Goal: Transaction & Acquisition: Register for event/course

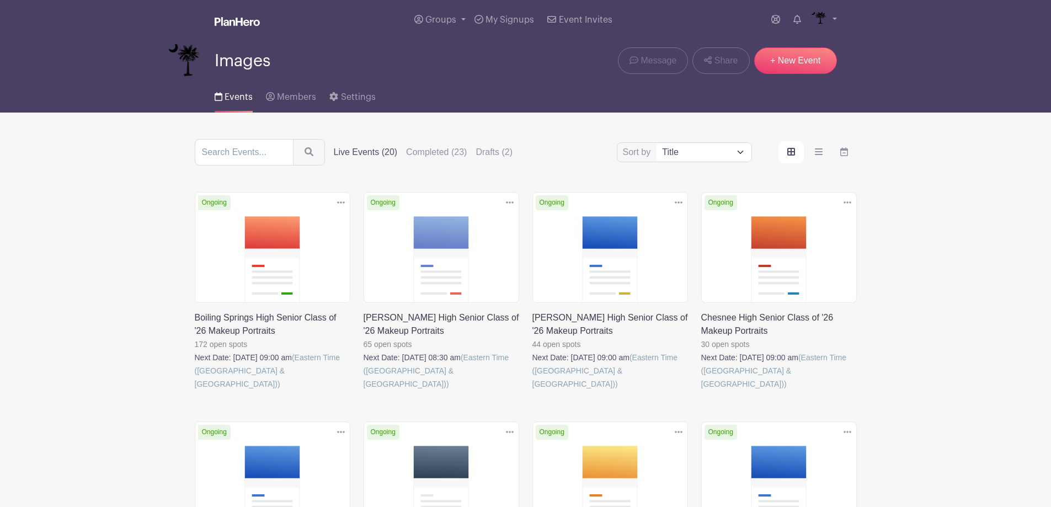
scroll to position [166, 0]
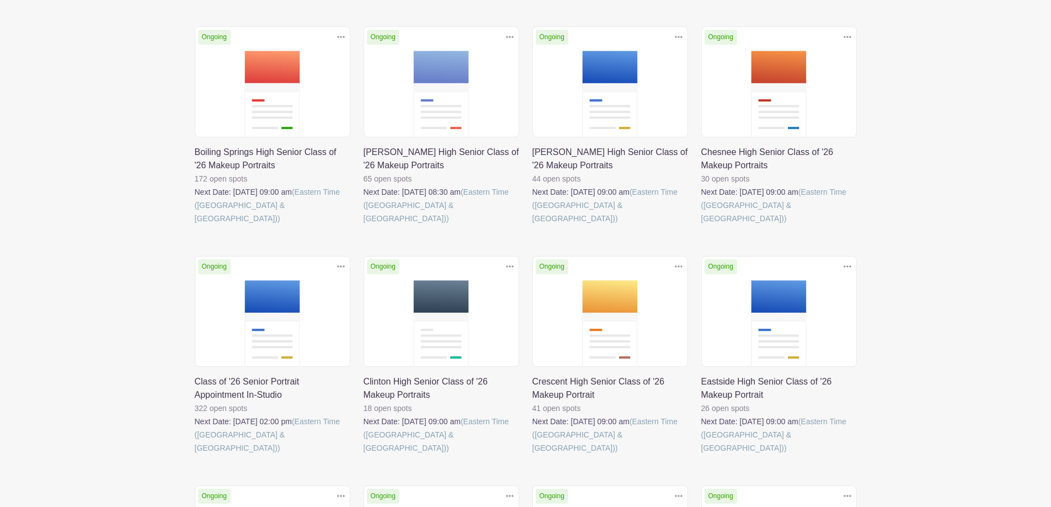
click at [195, 455] on link at bounding box center [195, 455] width 0 height 0
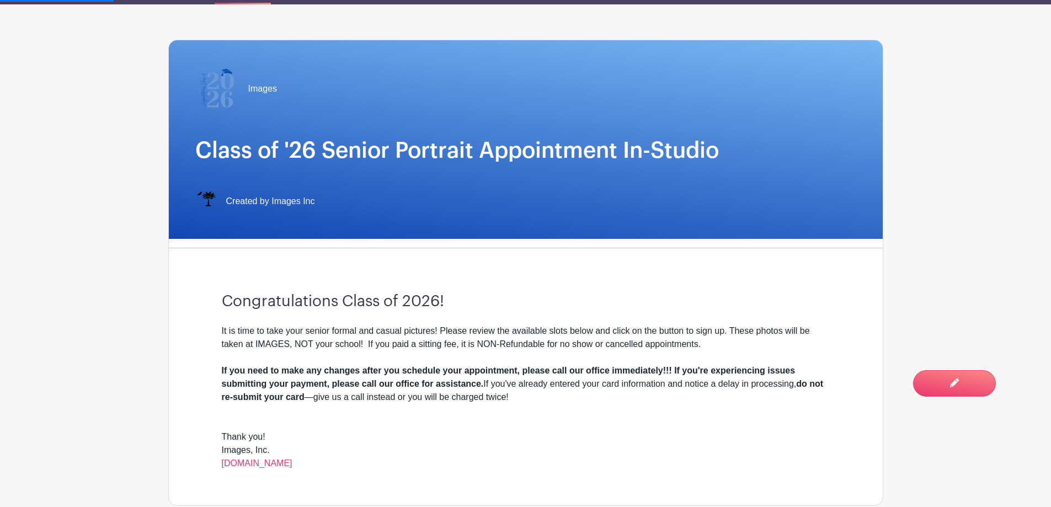
scroll to position [331, 0]
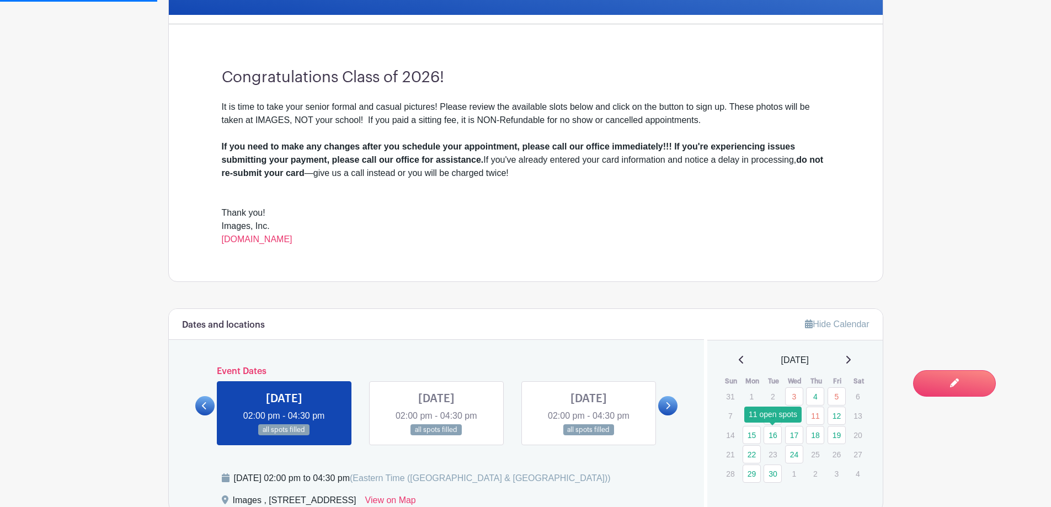
click at [851, 356] on icon at bounding box center [848, 359] width 6 height 9
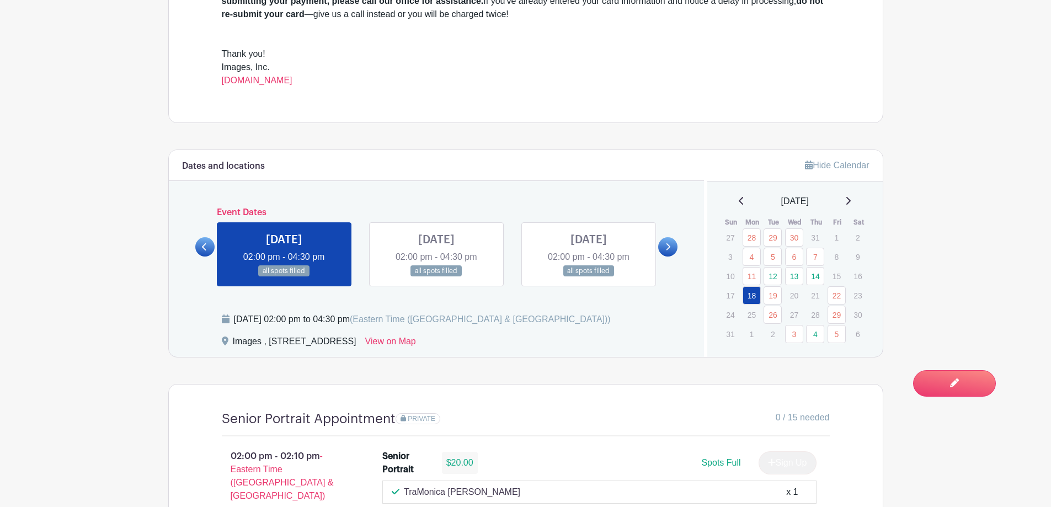
scroll to position [497, 0]
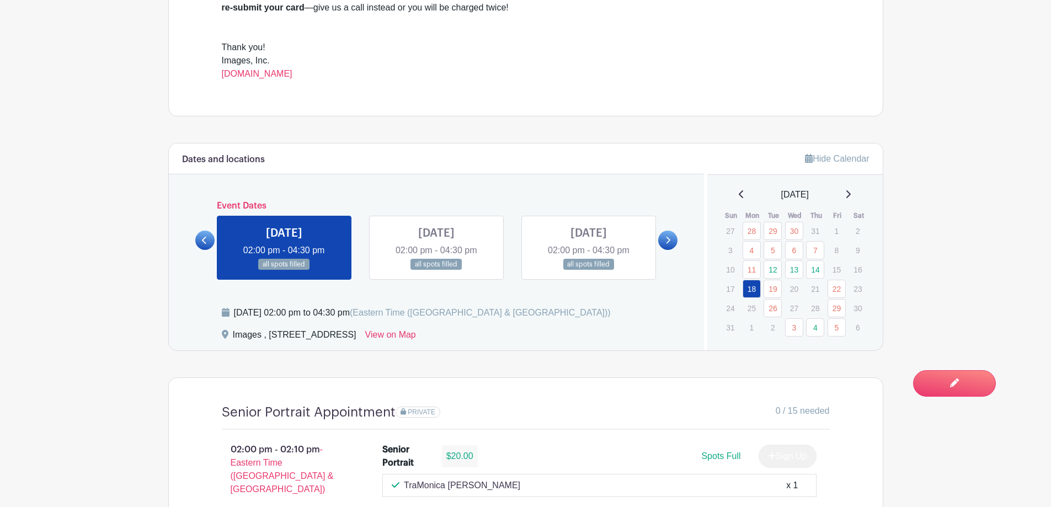
click at [851, 194] on icon at bounding box center [848, 194] width 4 height 8
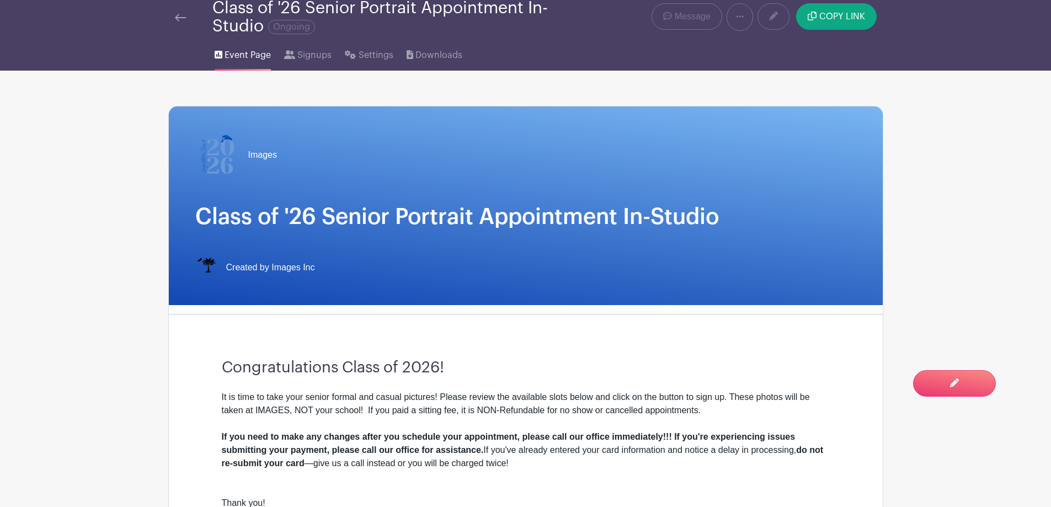
scroll to position [0, 0]
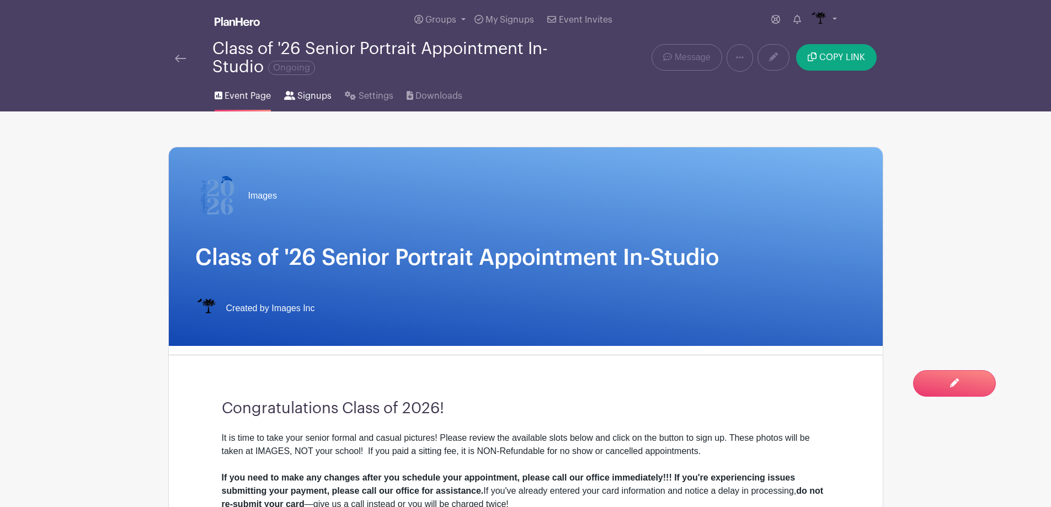
click at [305, 99] on span "Signups" at bounding box center [314, 95] width 34 height 13
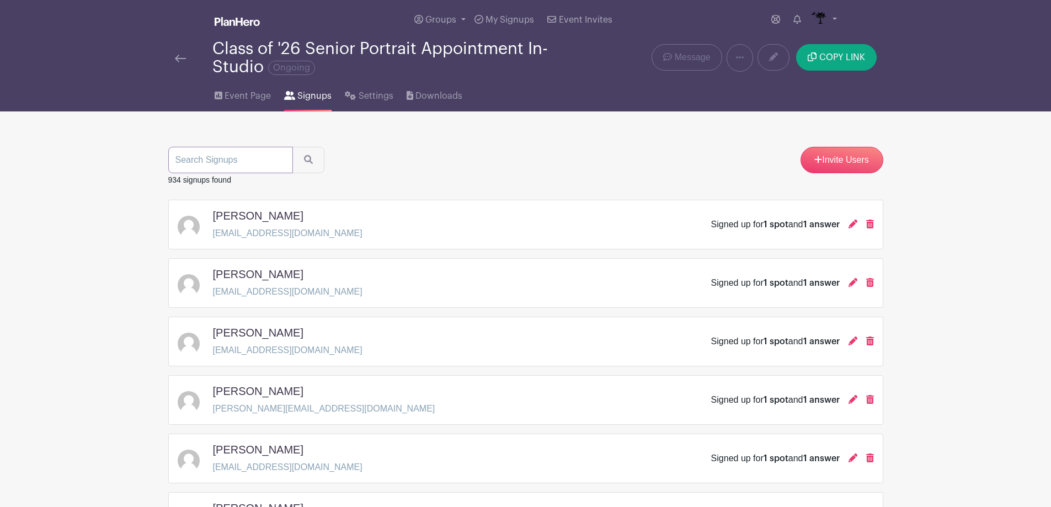
click at [247, 167] on input "search" at bounding box center [230, 160] width 125 height 26
type input "b"
type input "u"
click at [292, 147] on button "submit" at bounding box center [308, 160] width 32 height 26
click at [247, 167] on input "u" at bounding box center [230, 160] width 125 height 26
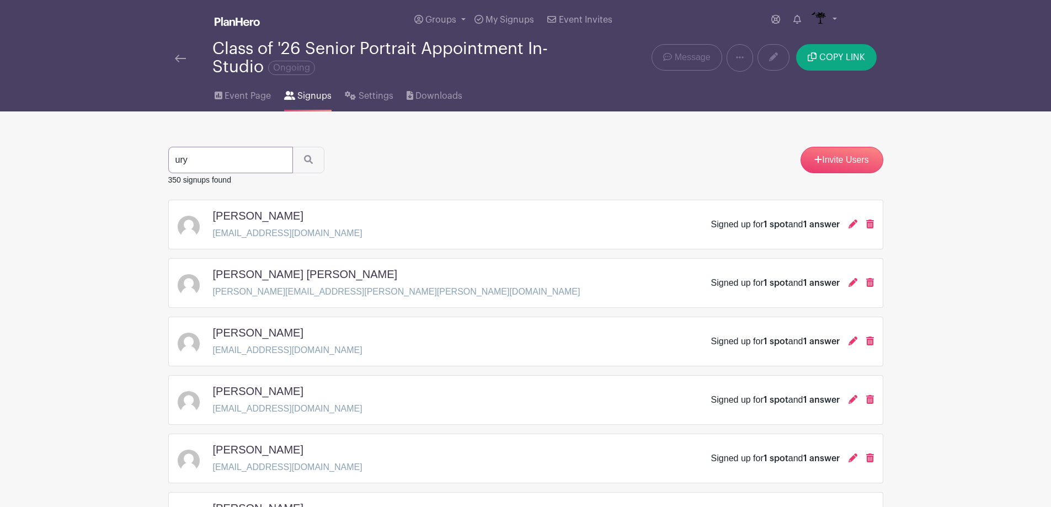
type input "ury"
click at [292, 147] on button "submit" at bounding box center [308, 160] width 32 height 26
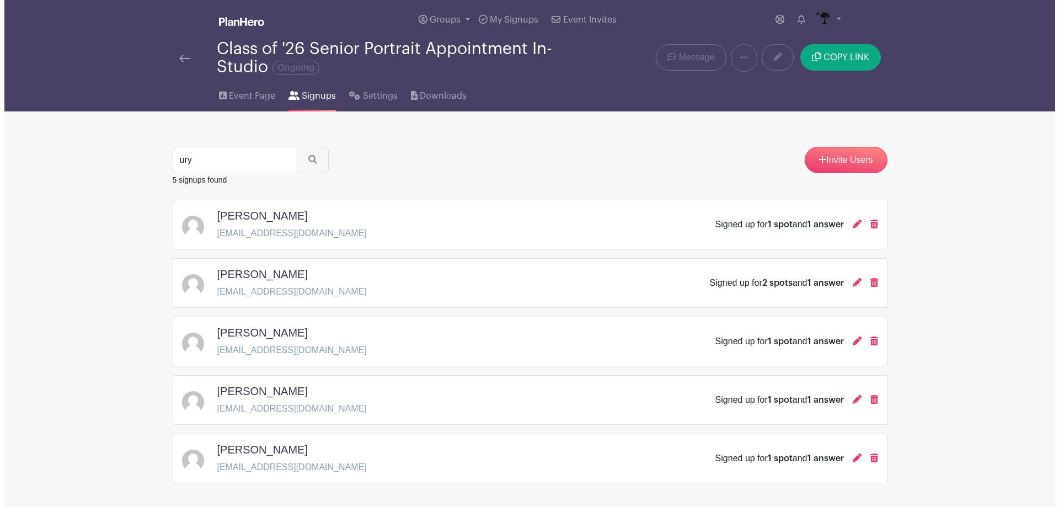
scroll to position [45, 0]
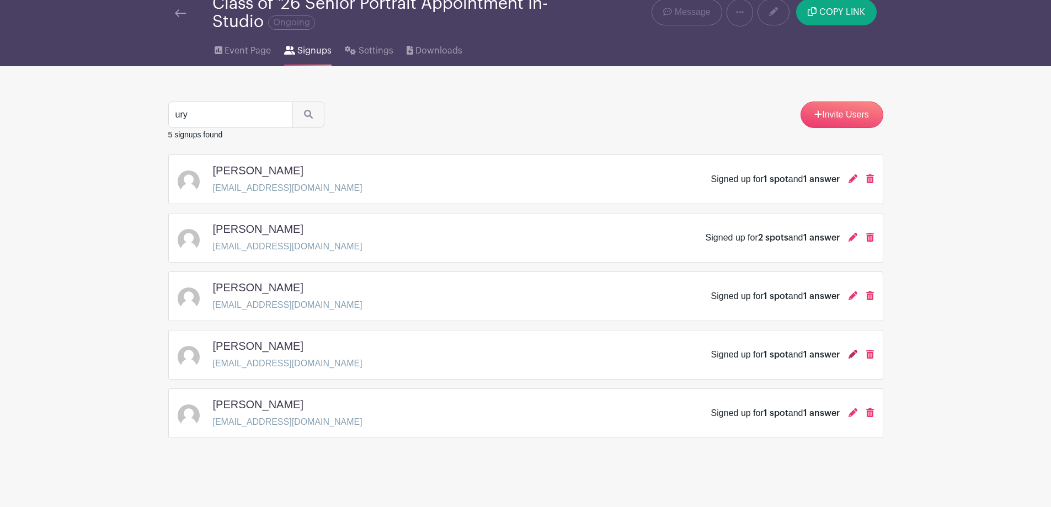
click at [854, 357] on icon at bounding box center [853, 354] width 9 height 9
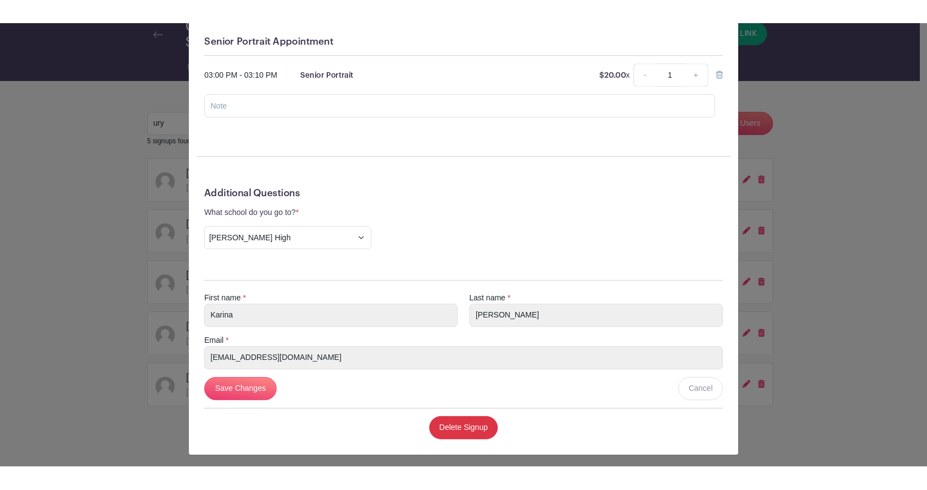
scroll to position [136, 0]
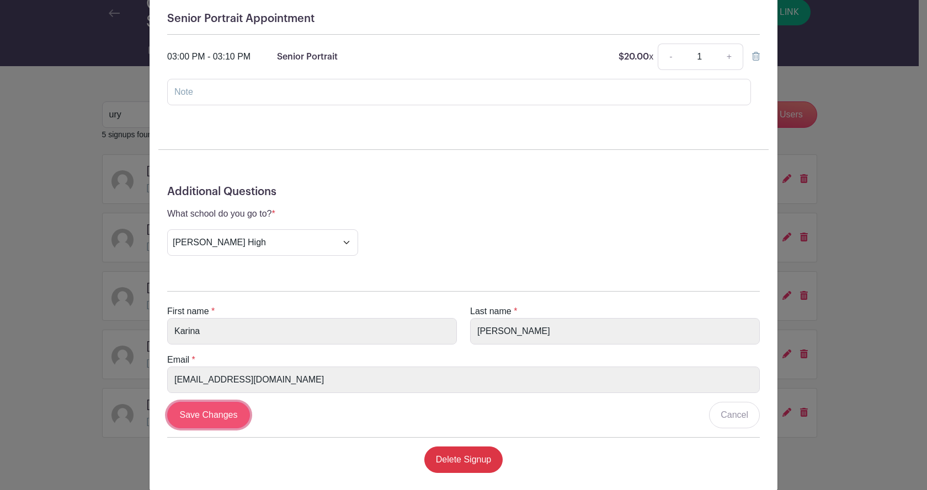
click at [206, 408] on input "Save Changes" at bounding box center [208, 415] width 83 height 26
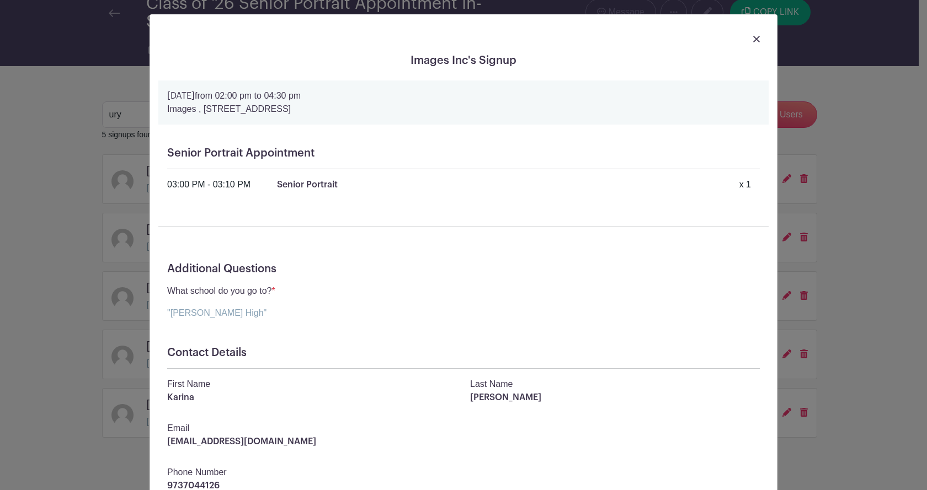
scroll to position [0, 0]
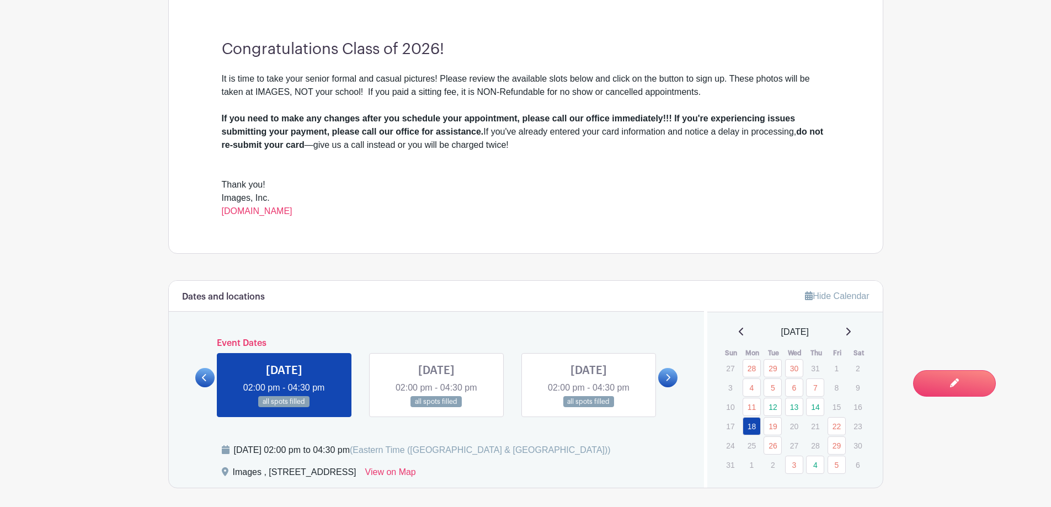
scroll to position [497, 0]
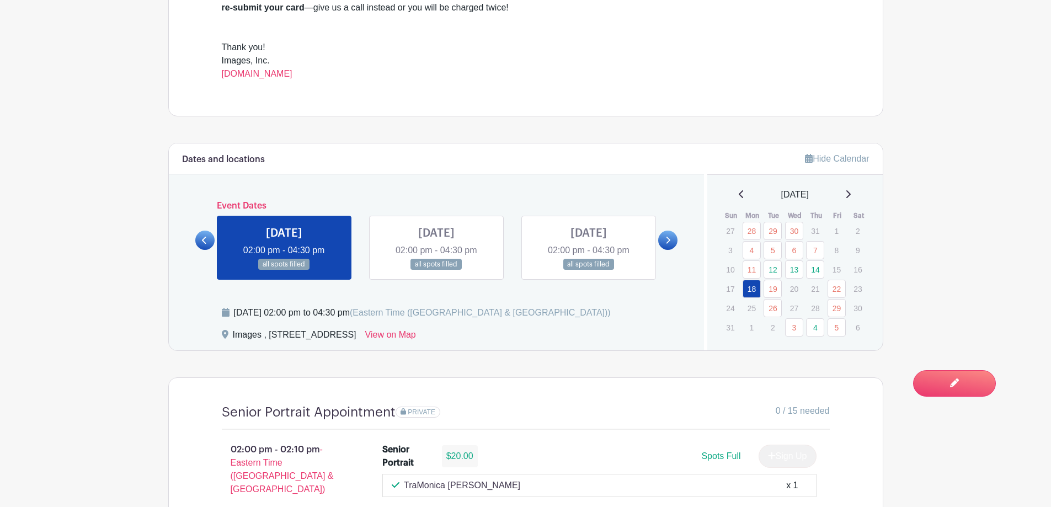
click at [851, 197] on icon at bounding box center [848, 194] width 4 height 8
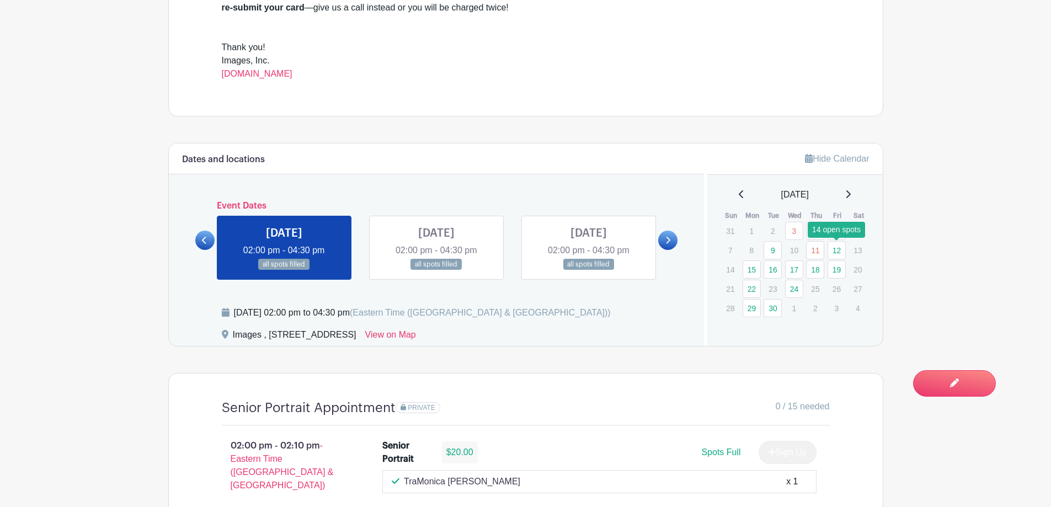
click at [837, 252] on link "12" at bounding box center [837, 250] width 18 height 18
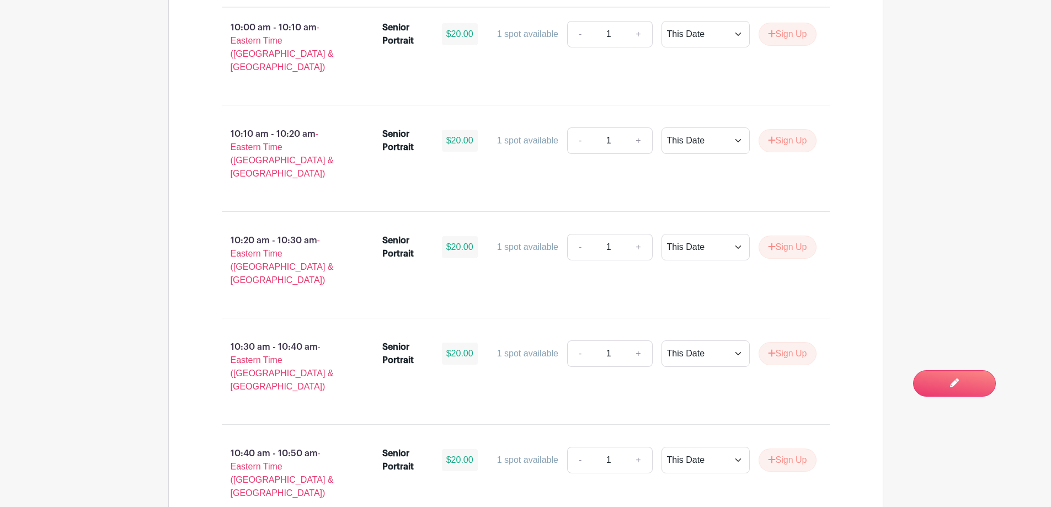
scroll to position [2519, 0]
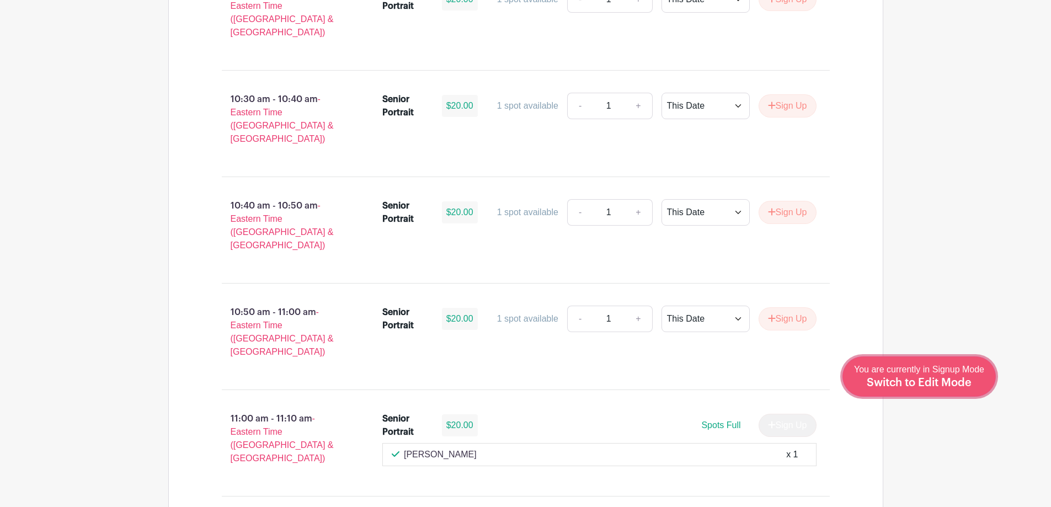
click at [935, 394] on link "Edit Event You are currently in Signup Mode Switch to Edit Mode" at bounding box center [918, 376] width 153 height 40
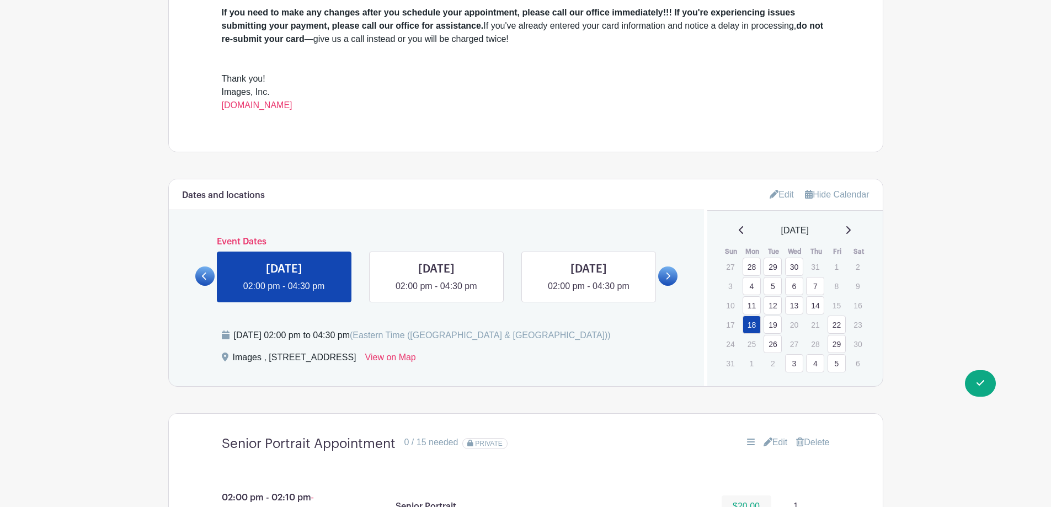
scroll to position [662, 0]
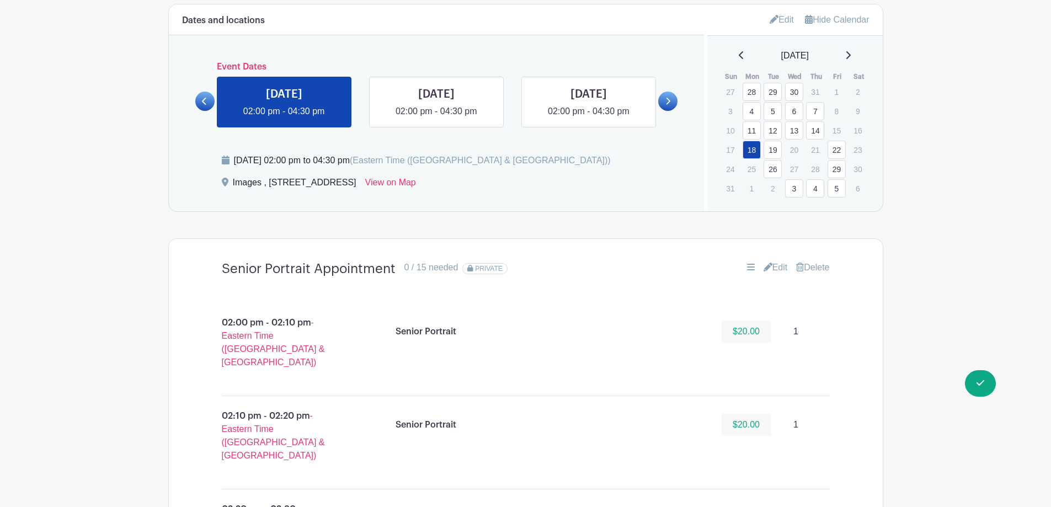
click at [851, 60] on link at bounding box center [848, 55] width 6 height 13
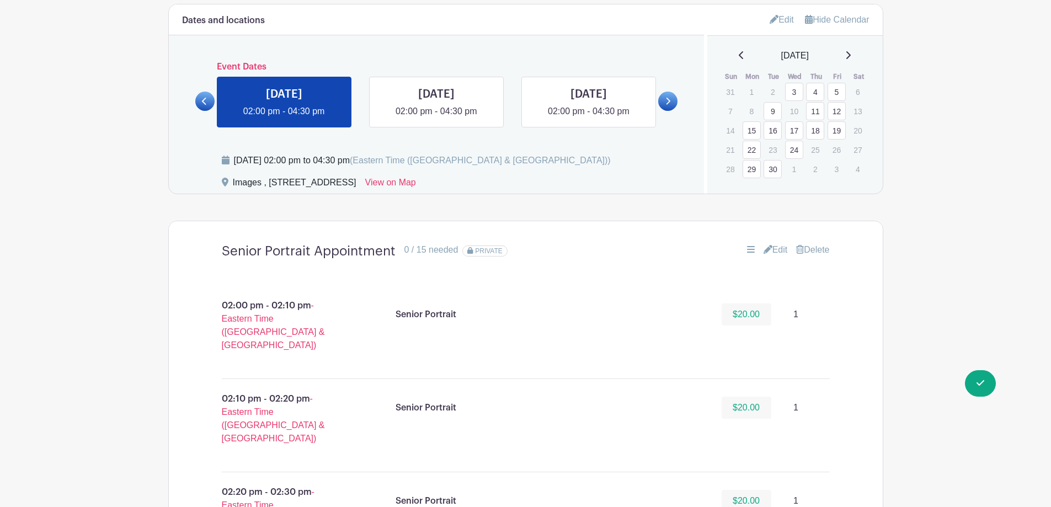
click at [831, 113] on link "12" at bounding box center [837, 111] width 18 height 18
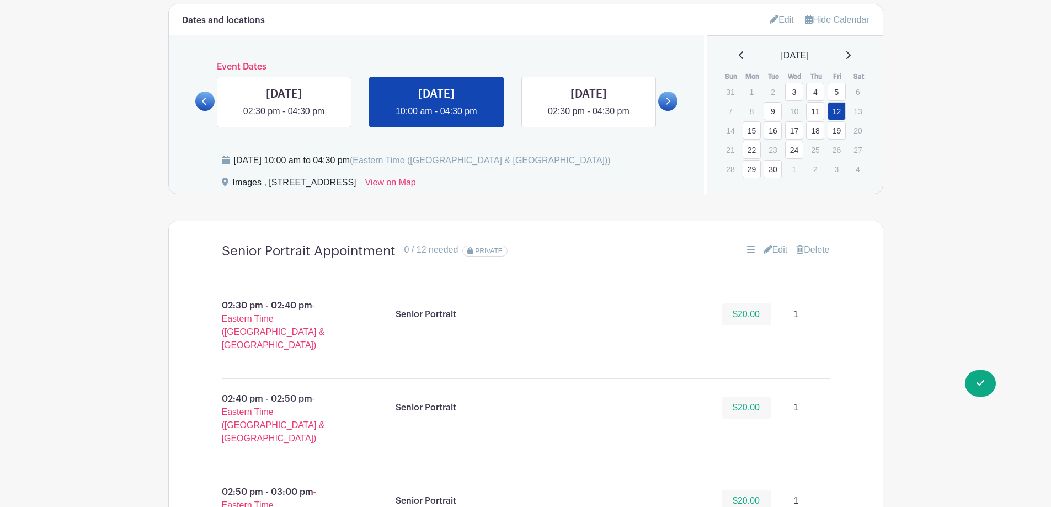
click at [774, 249] on link "Edit" at bounding box center [776, 249] width 24 height 13
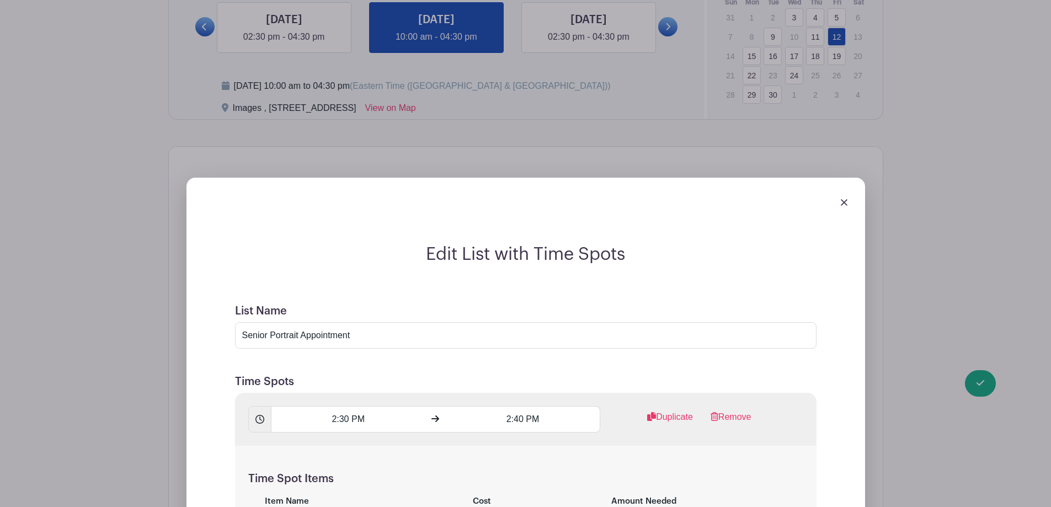
scroll to position [717, 0]
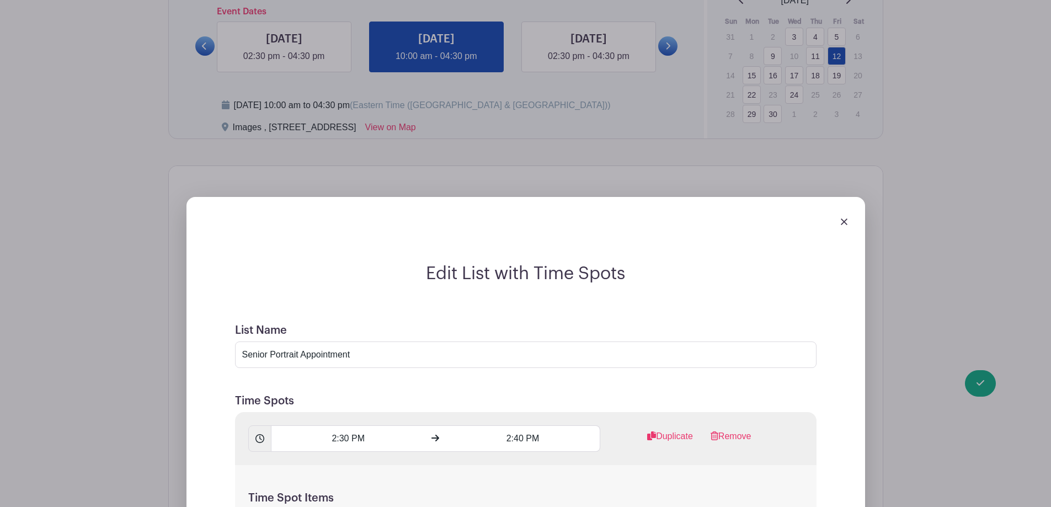
click at [844, 221] on img at bounding box center [844, 221] width 7 height 7
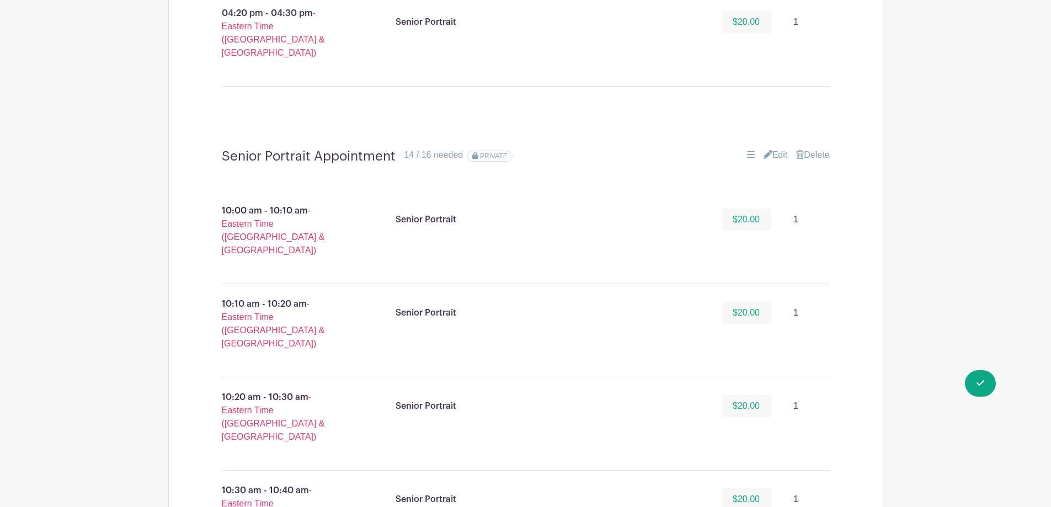
scroll to position [1821, 0]
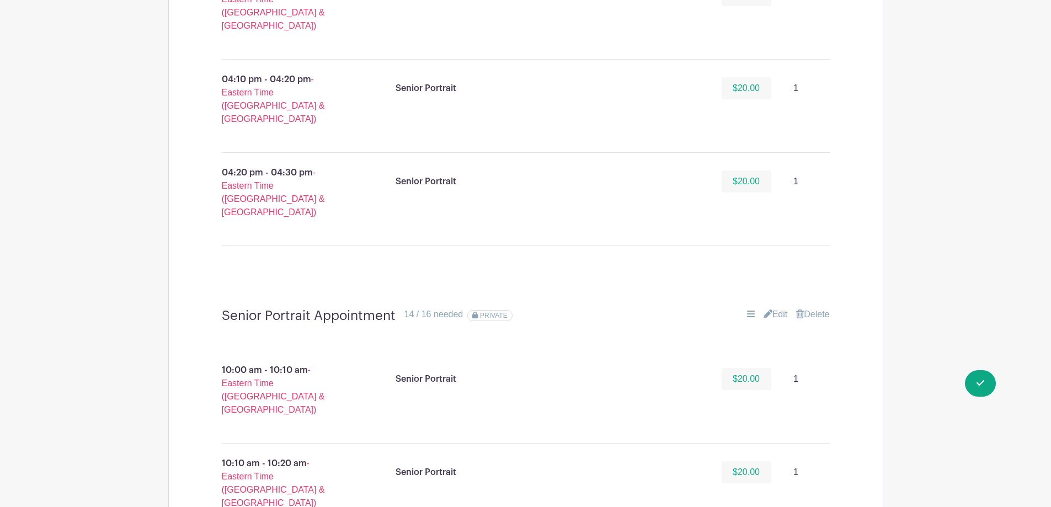
click at [776, 308] on link "Edit" at bounding box center [776, 314] width 24 height 13
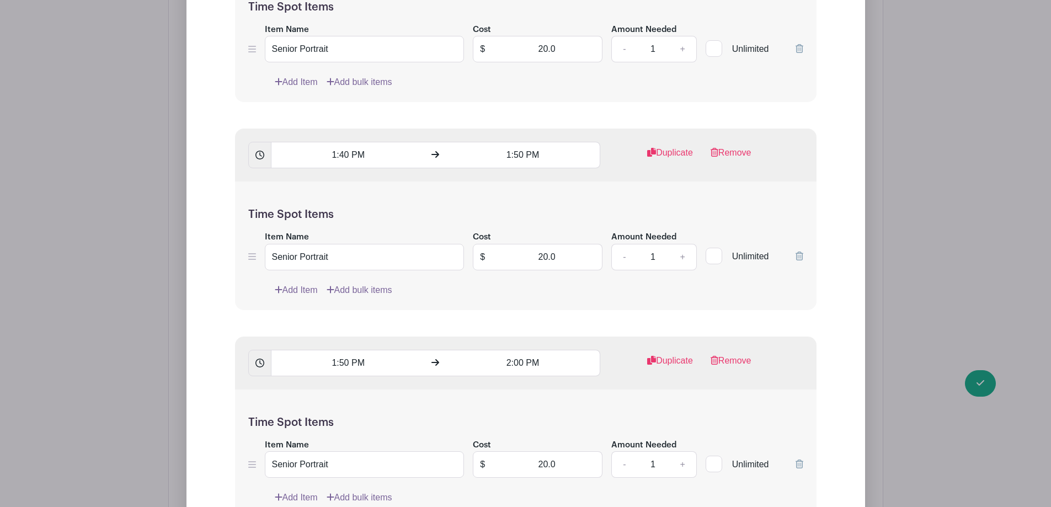
scroll to position [5131, 0]
drag, startPoint x: 514, startPoint y: 307, endPoint x: 586, endPoint y: 307, distance: 71.7
click at [586, 452] on input "20.0" at bounding box center [547, 465] width 111 height 26
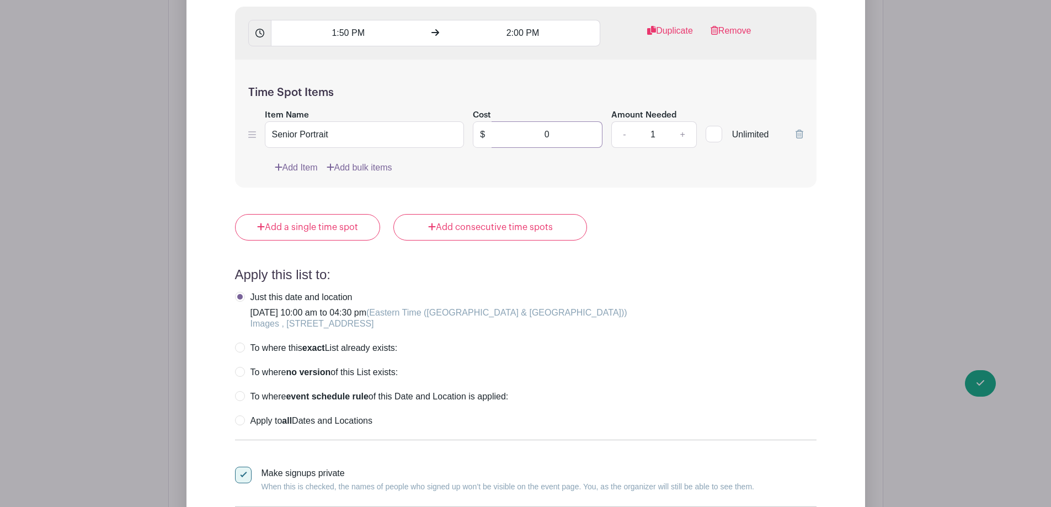
type input "0"
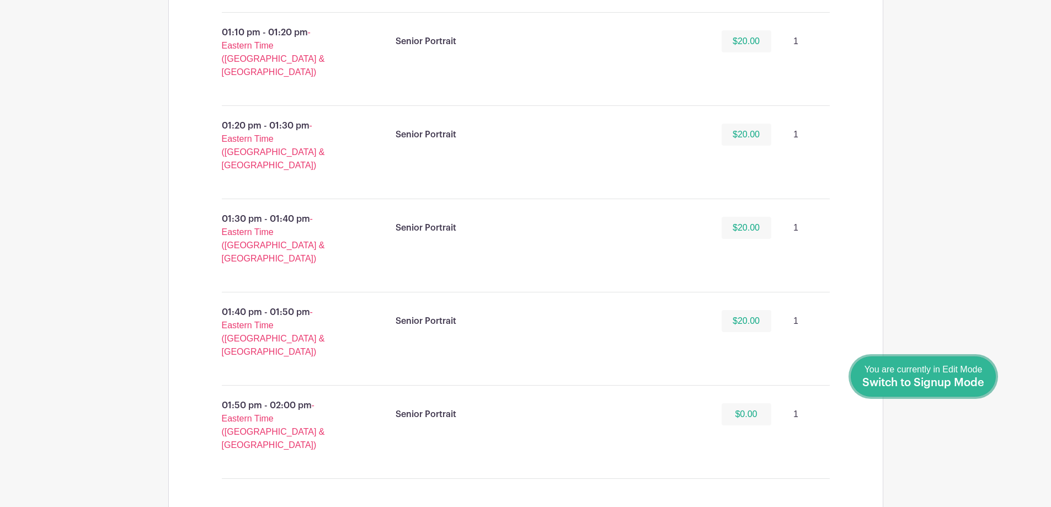
click at [963, 386] on span "Switch to Signup Mode" at bounding box center [923, 382] width 122 height 11
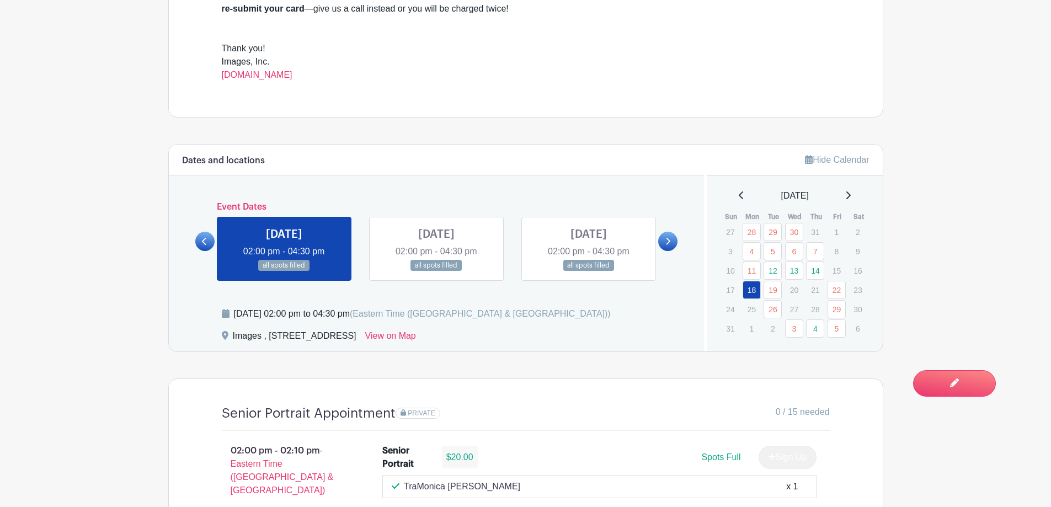
scroll to position [423, 0]
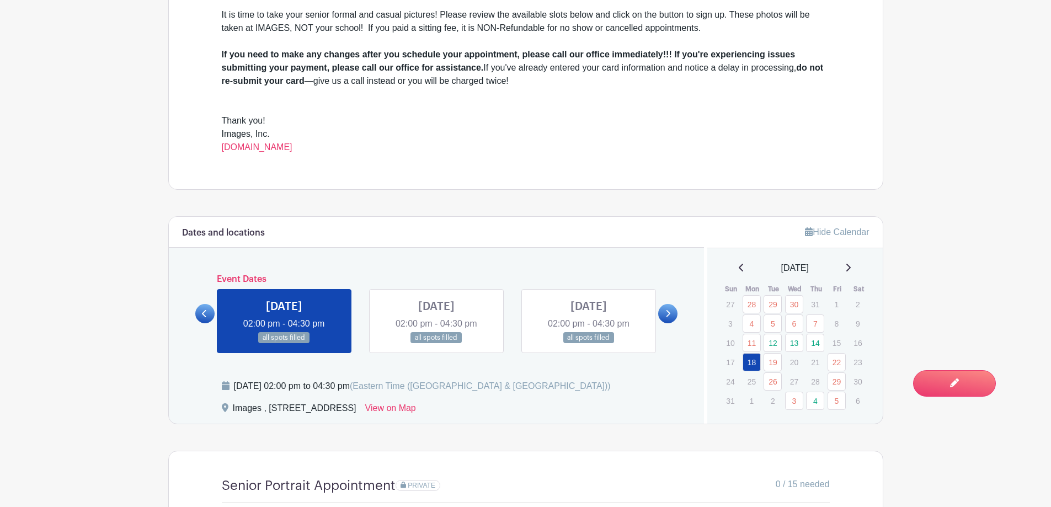
click at [851, 266] on icon at bounding box center [848, 268] width 4 height 8
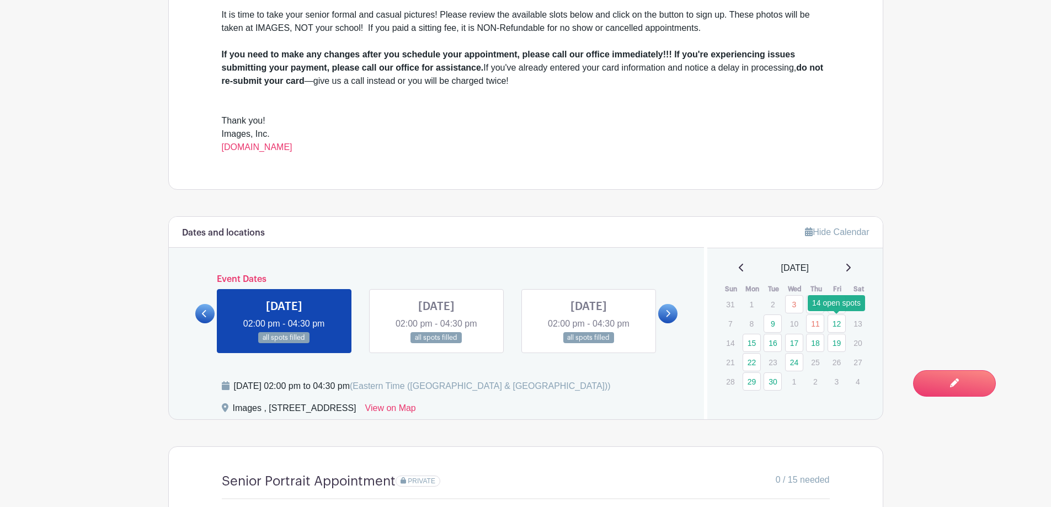
click at [837, 327] on link "12" at bounding box center [837, 323] width 18 height 18
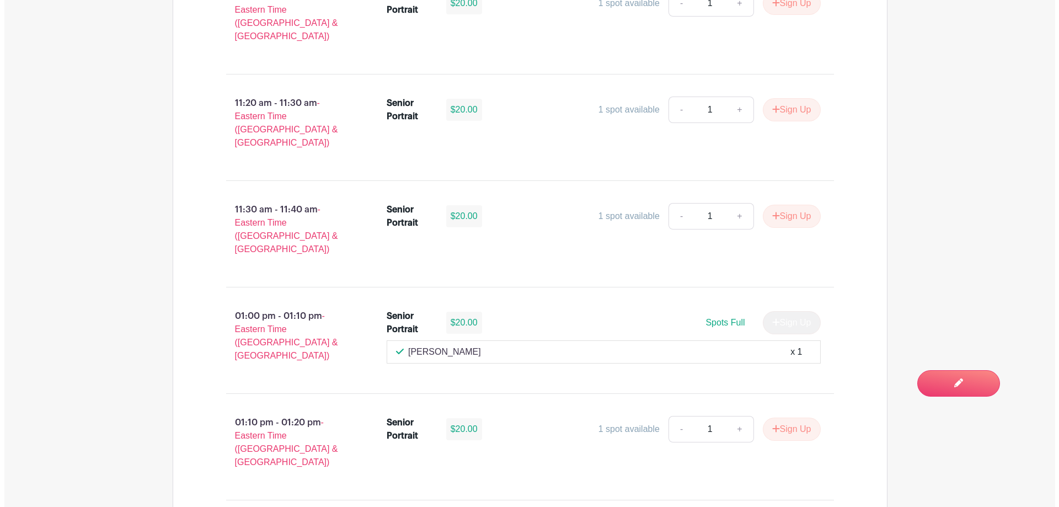
scroll to position [3292, 0]
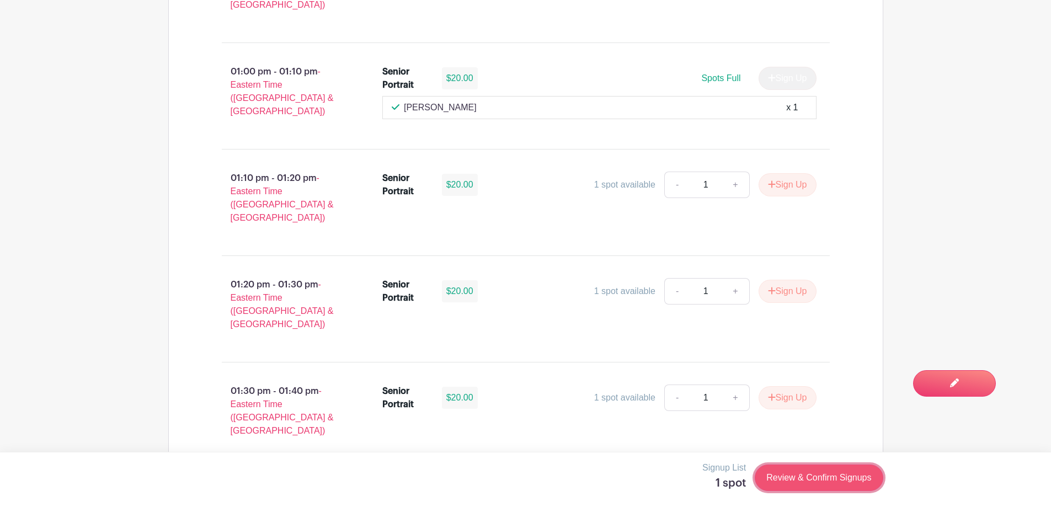
click at [828, 483] on link "Review & Confirm Signups" at bounding box center [819, 478] width 128 height 26
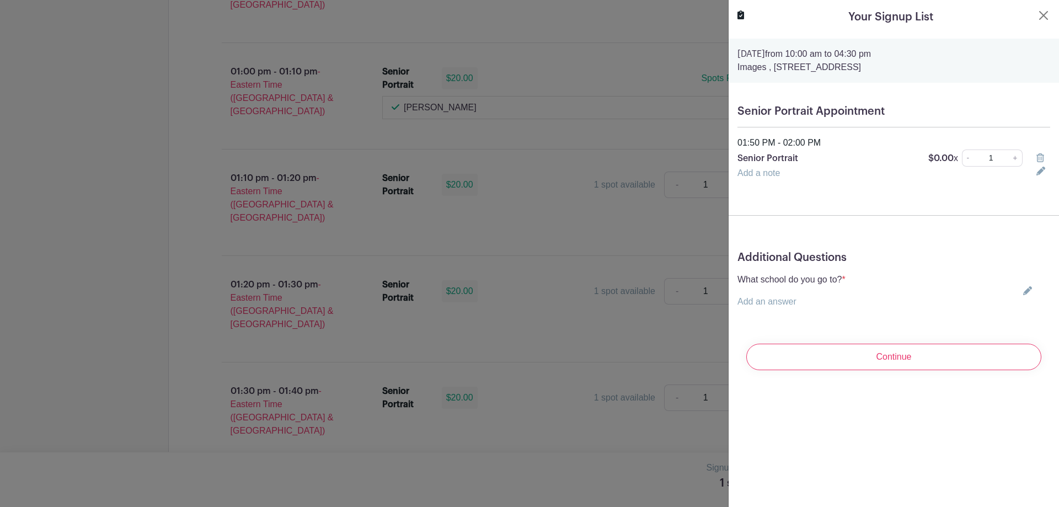
click at [1023, 295] on icon at bounding box center [1027, 290] width 9 height 9
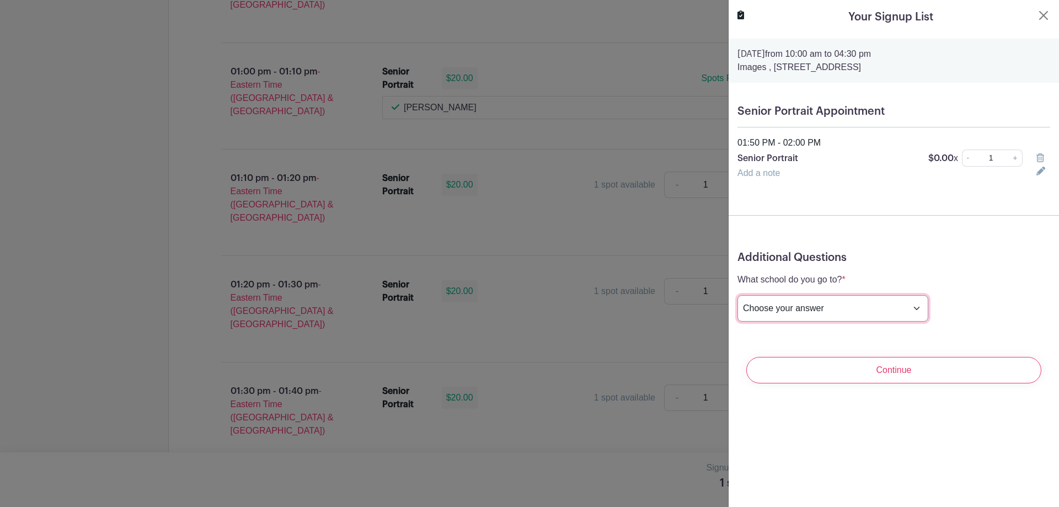
click at [860, 307] on select "Choose your answer Boiling Springs High Broome High Byrnes High Chesnee High Cl…" at bounding box center [833, 308] width 191 height 26
select select "3950"
click at [738, 295] on select "Choose your answer Boiling Springs High Broome High Byrnes High Chesnee High Cl…" at bounding box center [833, 308] width 191 height 26
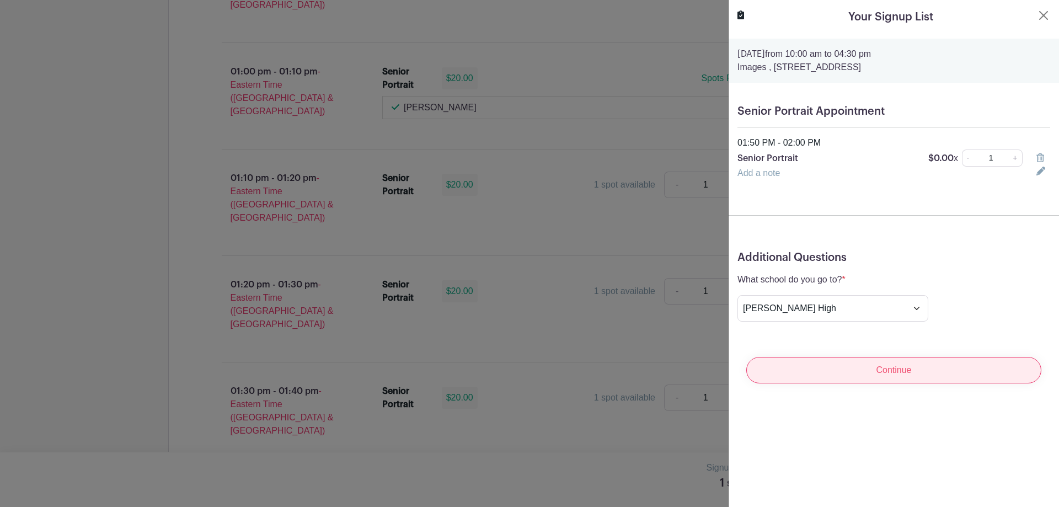
click at [870, 373] on input "Continue" at bounding box center [893, 370] width 295 height 26
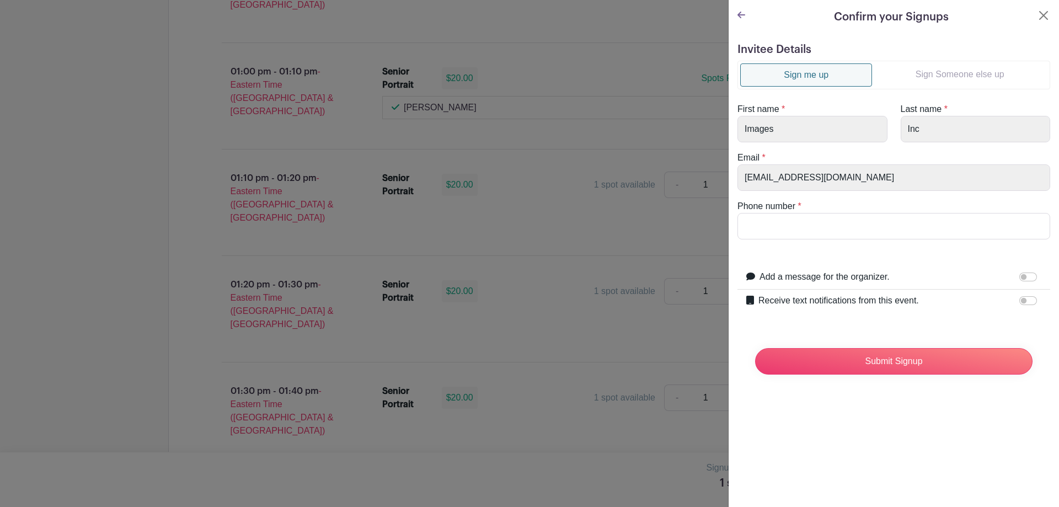
click at [963, 73] on link "Sign Someone else up" at bounding box center [959, 74] width 175 height 22
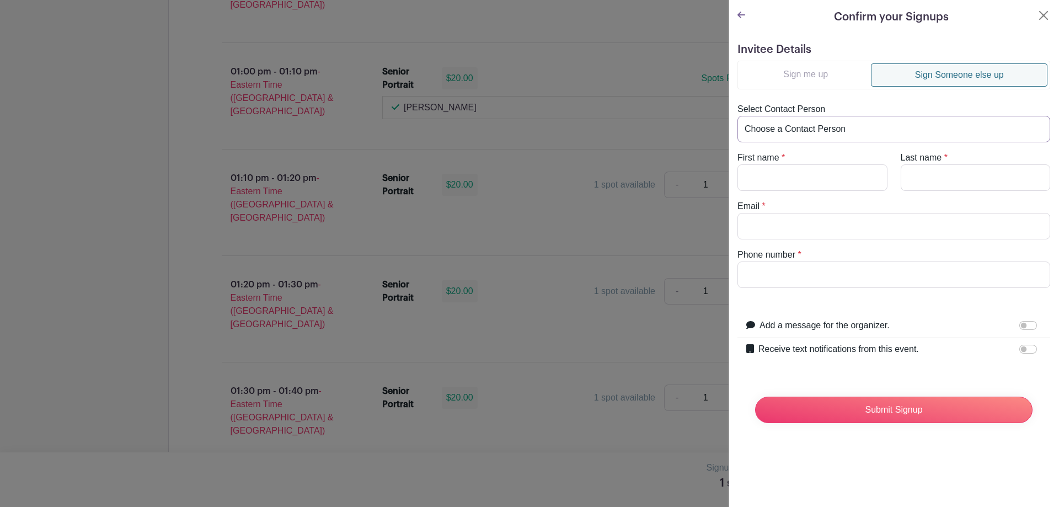
click at [823, 126] on select "Choose a Contact Person Aaron Whitner (aaronwhitner42@gmail.com) Abby Herringto…" at bounding box center [894, 129] width 313 height 26
select select "[EMAIL_ADDRESS][DOMAIN_NAME]"
click at [738, 116] on select "Choose a Contact Person Aaron Whitner (aaronwhitner42@gmail.com) Abby Herringto…" at bounding box center [894, 129] width 313 height 26
type input "Karina"
type input "[PERSON_NAME]"
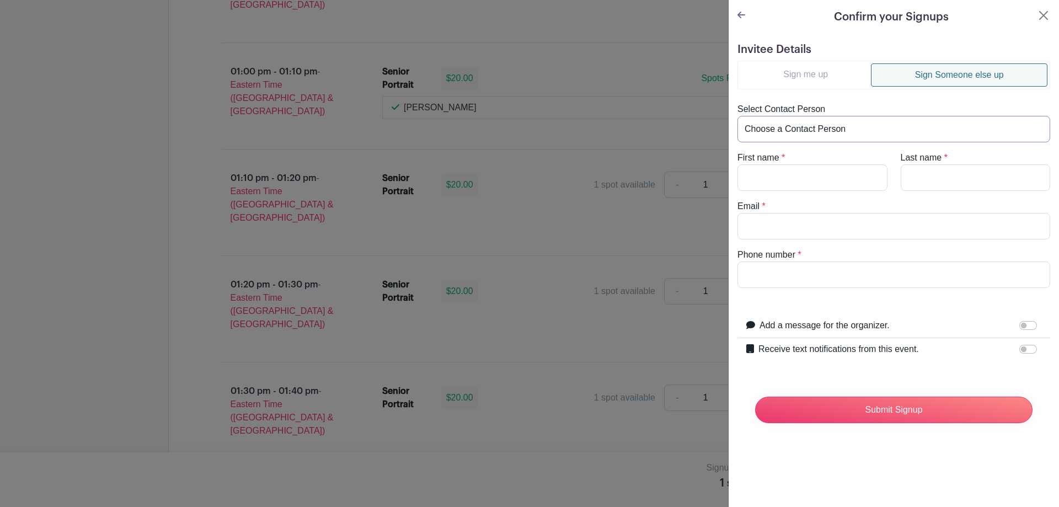
type input "[EMAIL_ADDRESS][DOMAIN_NAME]"
type input "9737044126"
click at [1019, 342] on div "Receive text notifications from this event. Your Phone Number +1 +1 Text messag…" at bounding box center [894, 349] width 313 height 23
click at [1020, 344] on div at bounding box center [1031, 349] width 22 height 13
click at [1020, 349] on input "Receive text notifications from this event." at bounding box center [1029, 349] width 18 height 9
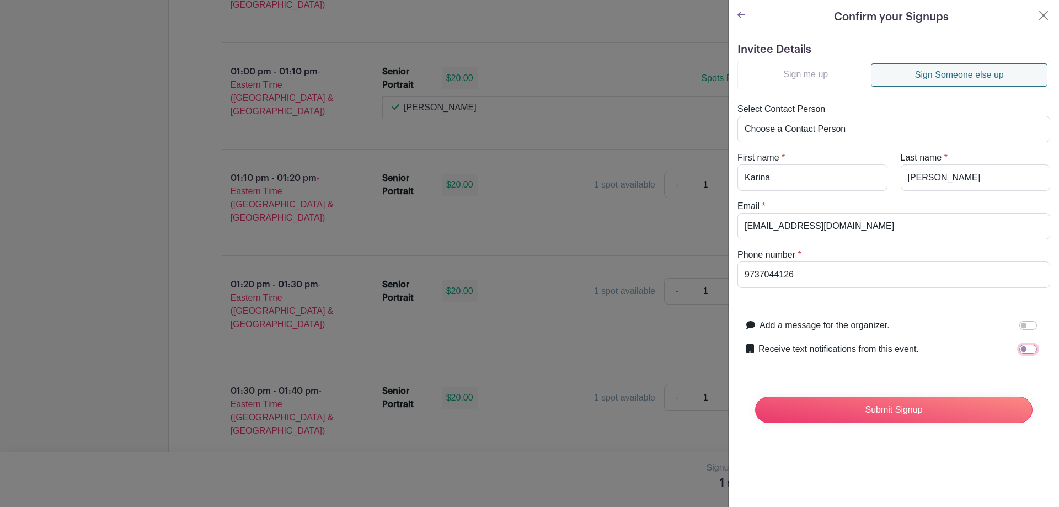
checkbox input "true"
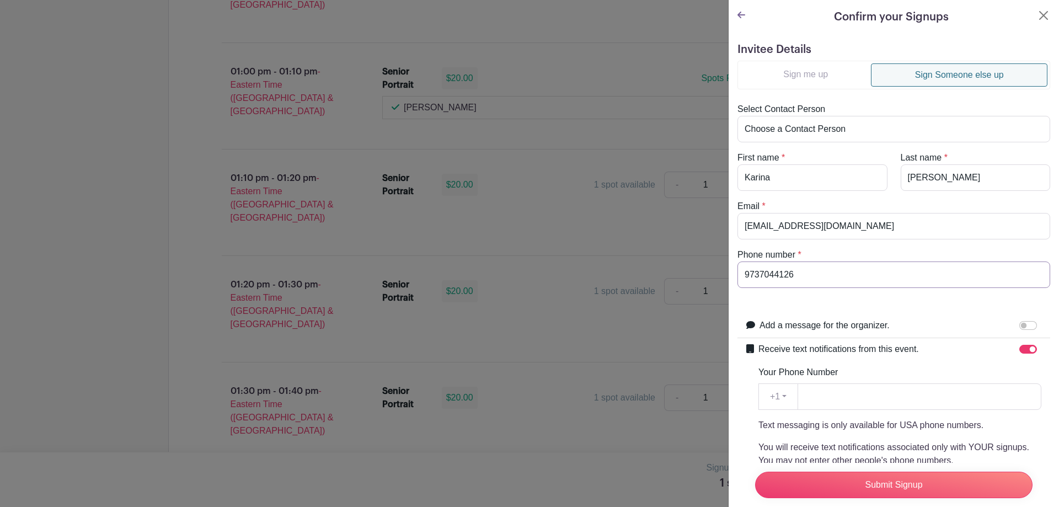
drag, startPoint x: 810, startPoint y: 274, endPoint x: 723, endPoint y: 269, distance: 87.9
paste input "9737044126"
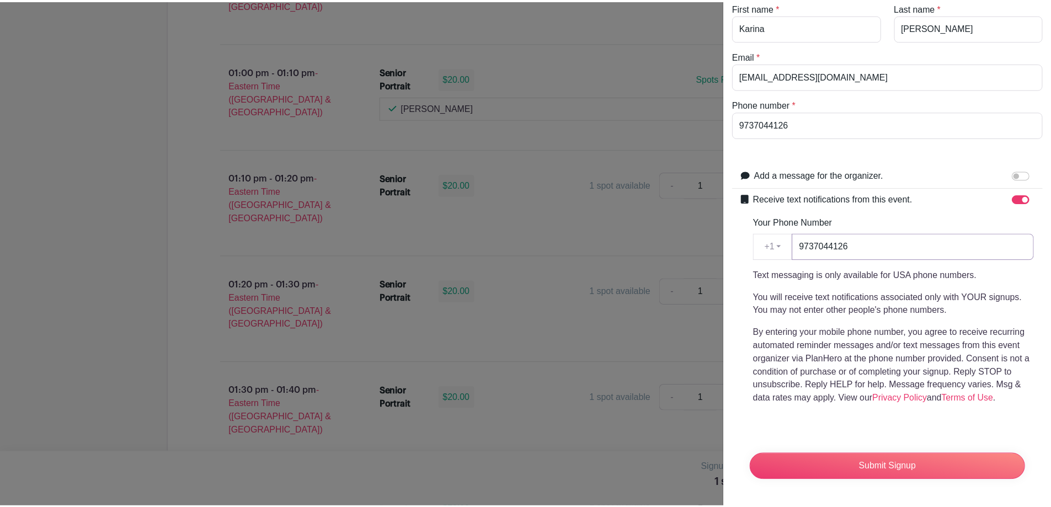
scroll to position [158, 0]
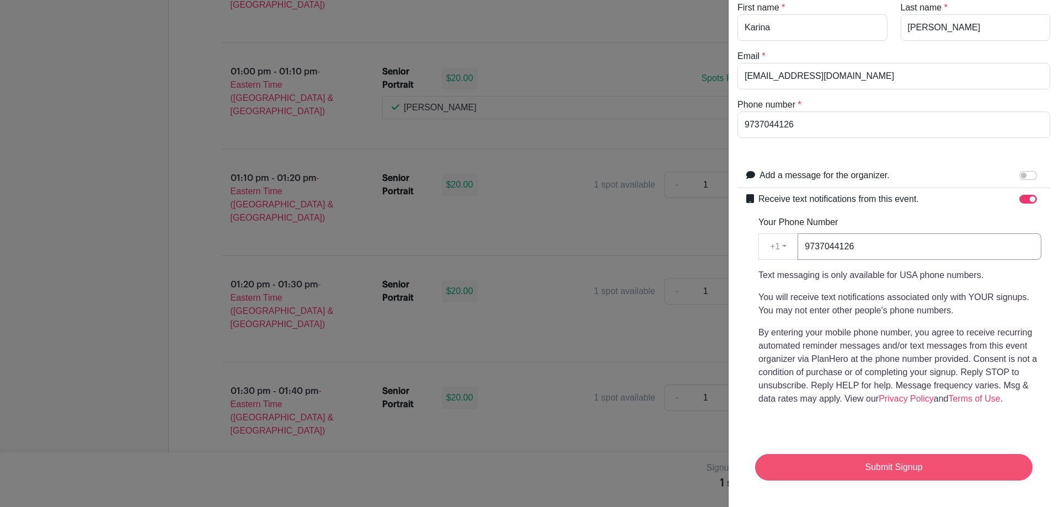
type input "9737044126"
click at [892, 455] on input "Submit Signup" at bounding box center [894, 467] width 278 height 26
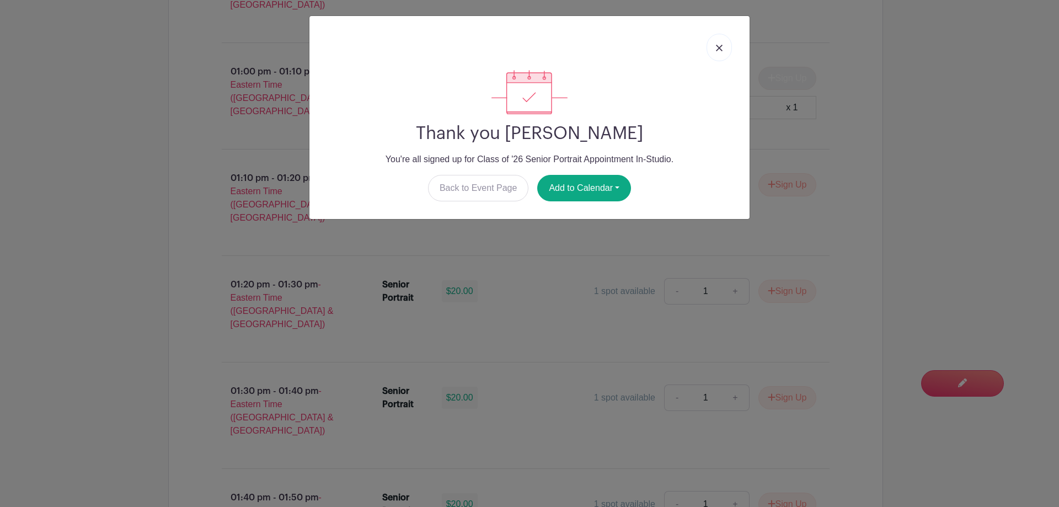
click at [725, 40] on link at bounding box center [719, 48] width 25 height 28
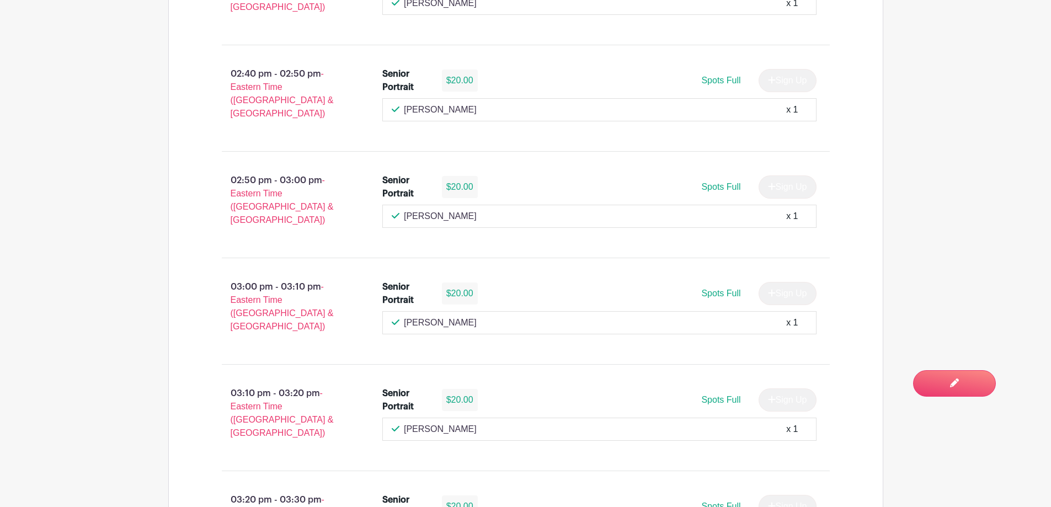
scroll to position [533, 0]
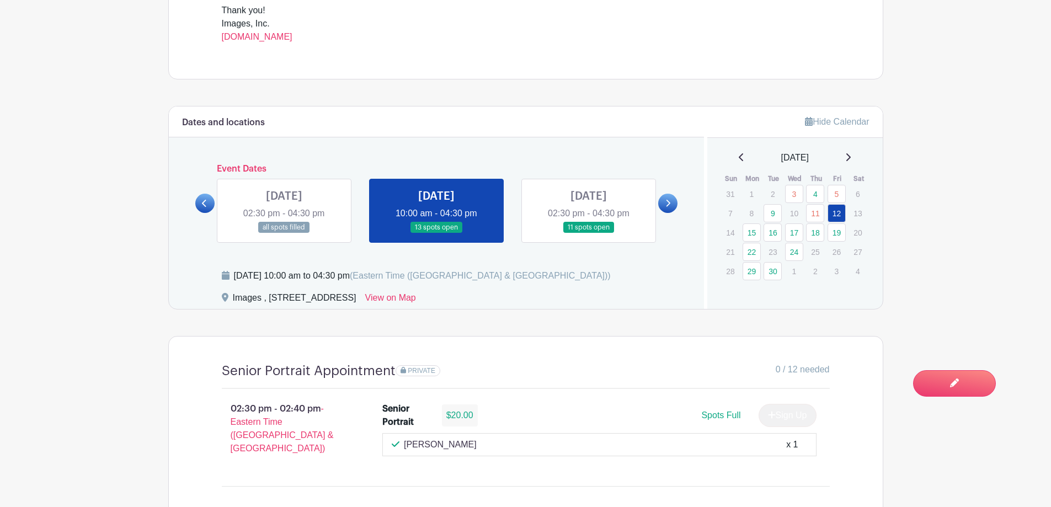
click at [739, 159] on icon at bounding box center [741, 157] width 4 height 8
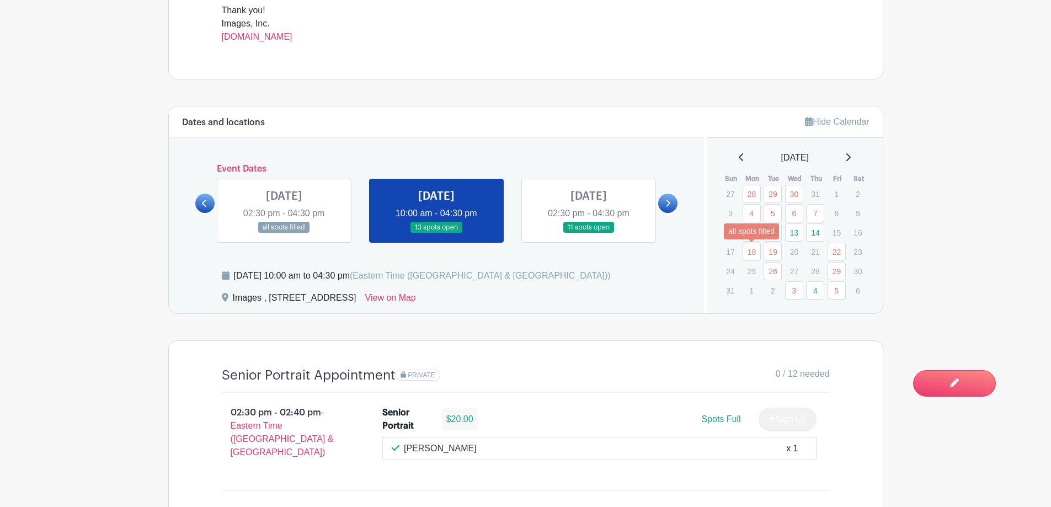
click at [758, 259] on link "18" at bounding box center [752, 252] width 18 height 18
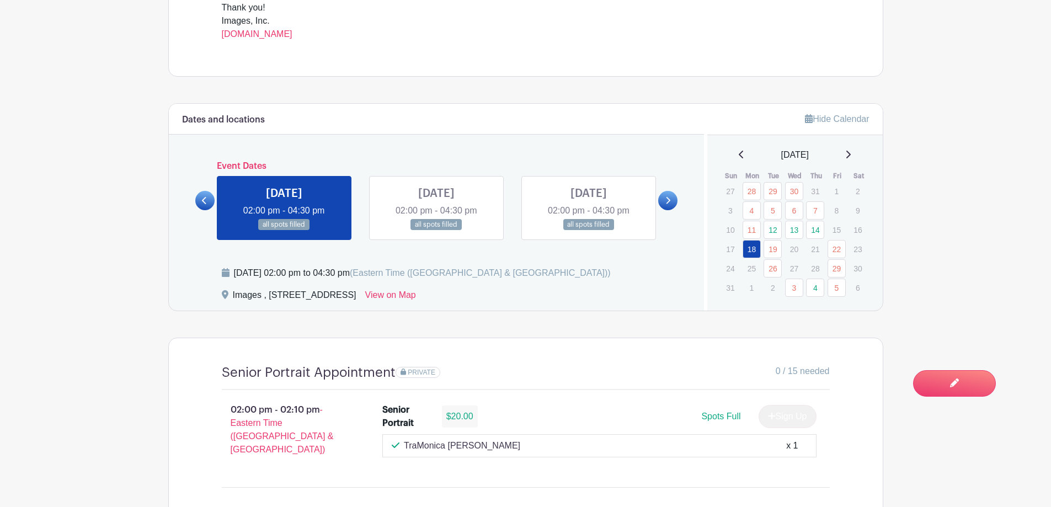
scroll to position [533, 0]
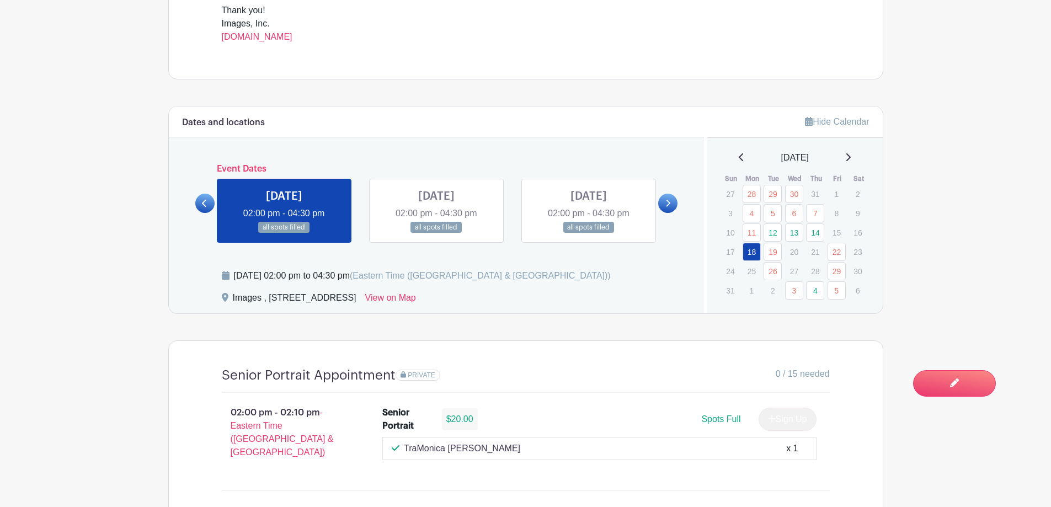
click at [663, 205] on link at bounding box center [667, 203] width 19 height 19
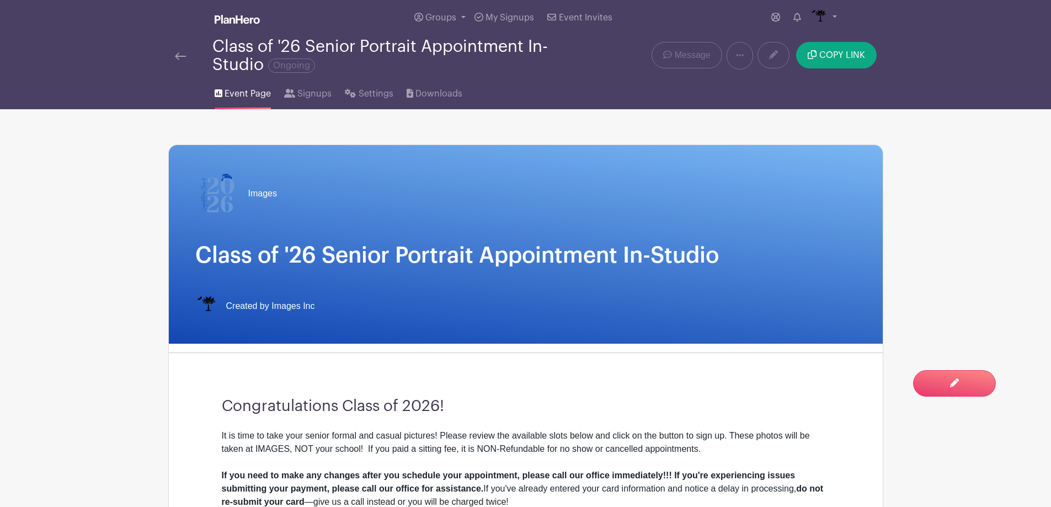
scroll to position [0, 0]
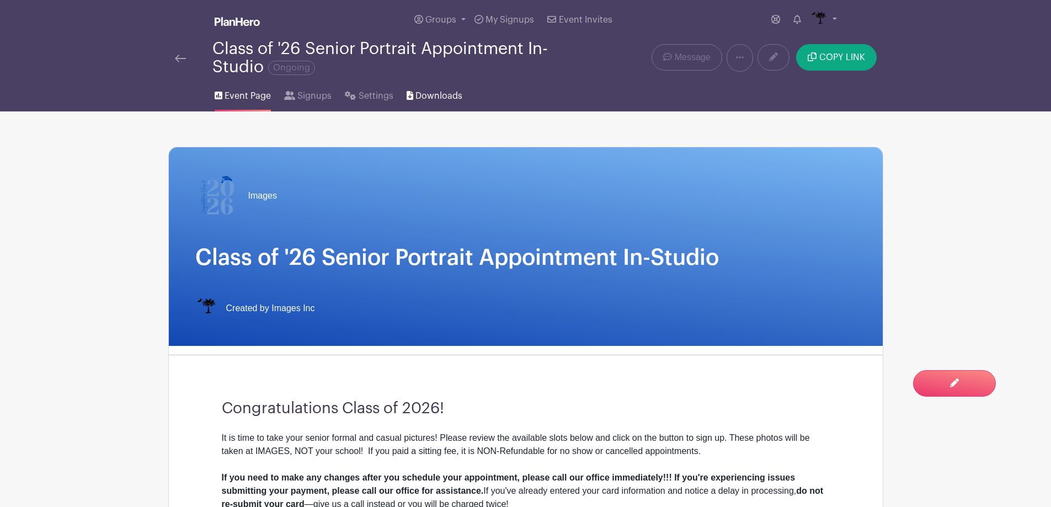
click at [439, 90] on span "Downloads" at bounding box center [438, 95] width 47 height 13
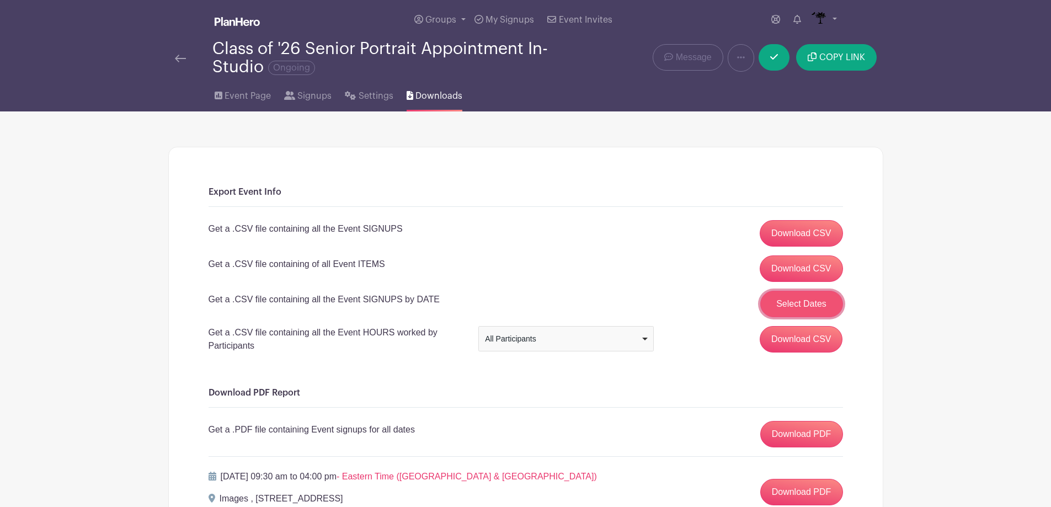
click at [780, 302] on button "Select Dates" at bounding box center [801, 304] width 83 height 26
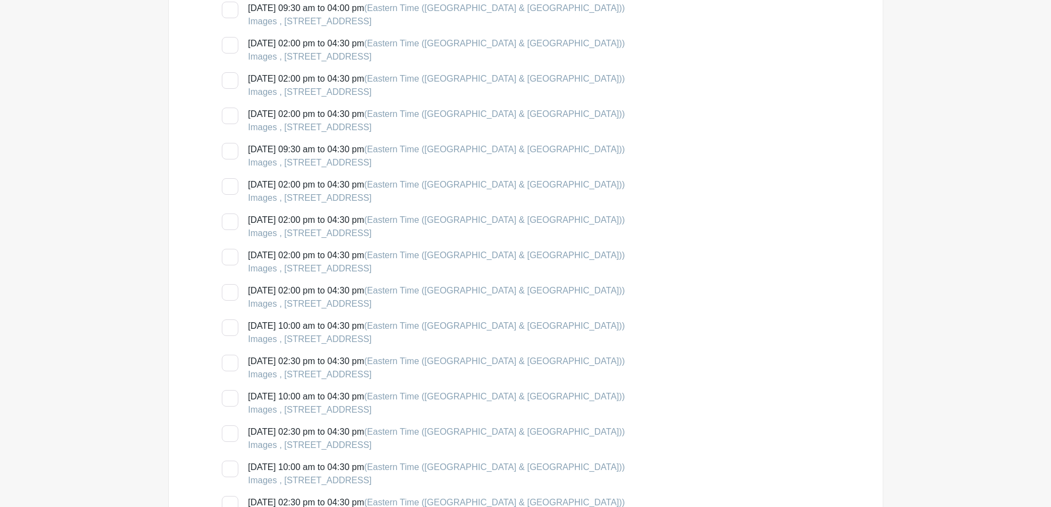
scroll to position [1324, 0]
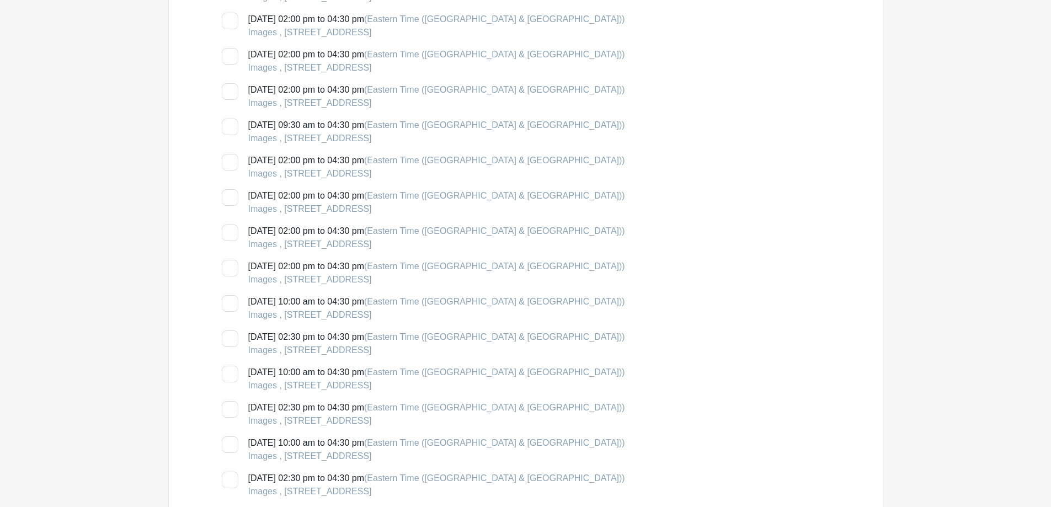
click at [229, 270] on div at bounding box center [230, 268] width 17 height 17
click at [229, 267] on input "Tuesday, August 26, 2025 at 02:00 pm to 04:30 pm (Eastern Time (US & Canada)) I…" at bounding box center [225, 263] width 7 height 7
checkbox input "true"
click at [230, 307] on div at bounding box center [230, 303] width 17 height 17
click at [229, 302] on input "Friday, August 29, 2025 at 10:00 am to 04:30 pm (Eastern Time (US & Canada)) Im…" at bounding box center [225, 298] width 7 height 7
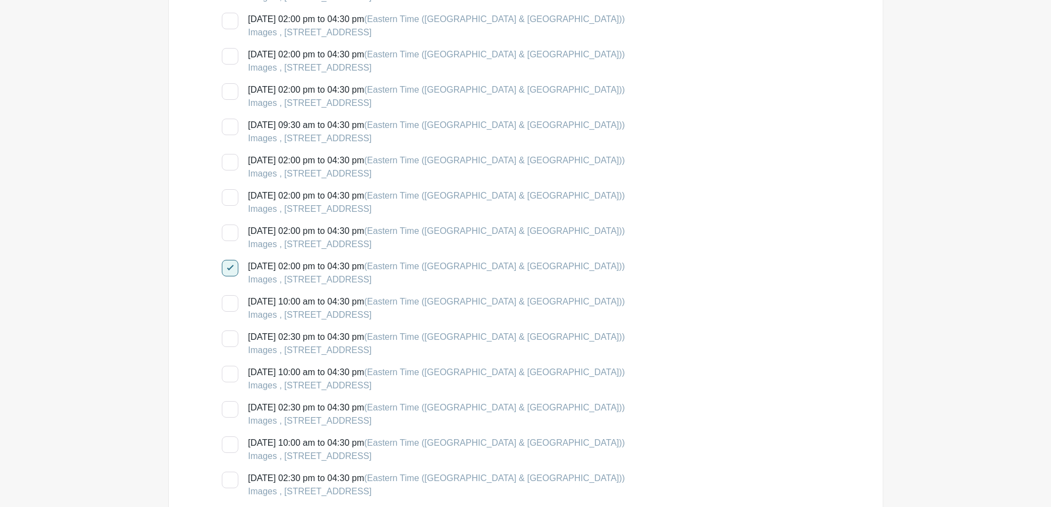
checkbox input "true"
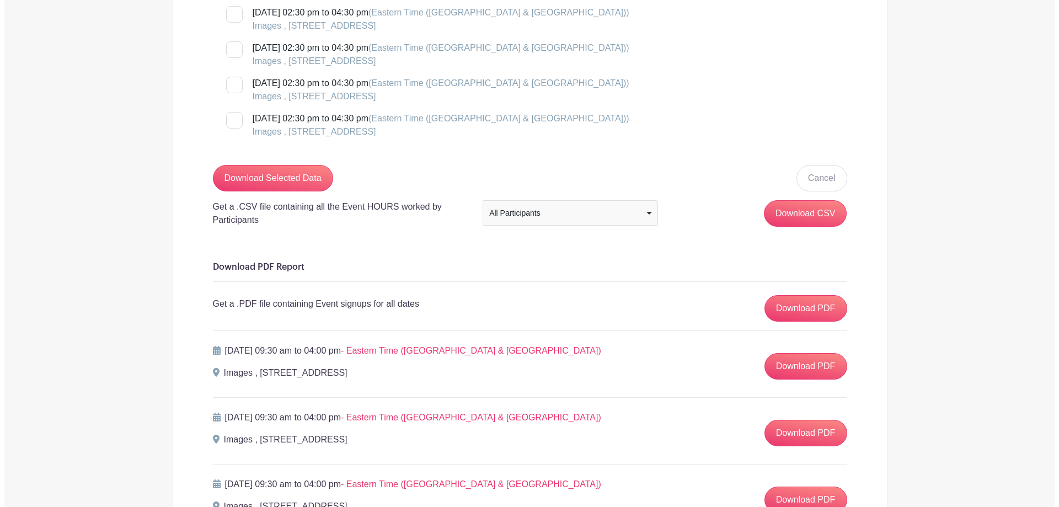
scroll to position [2152, 0]
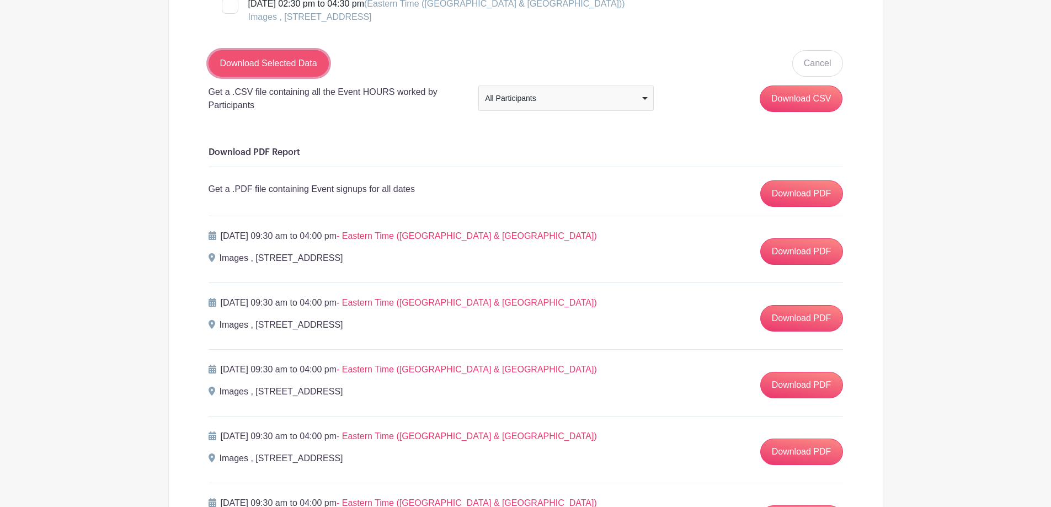
click at [247, 57] on input "Download Selected Data" at bounding box center [269, 63] width 120 height 26
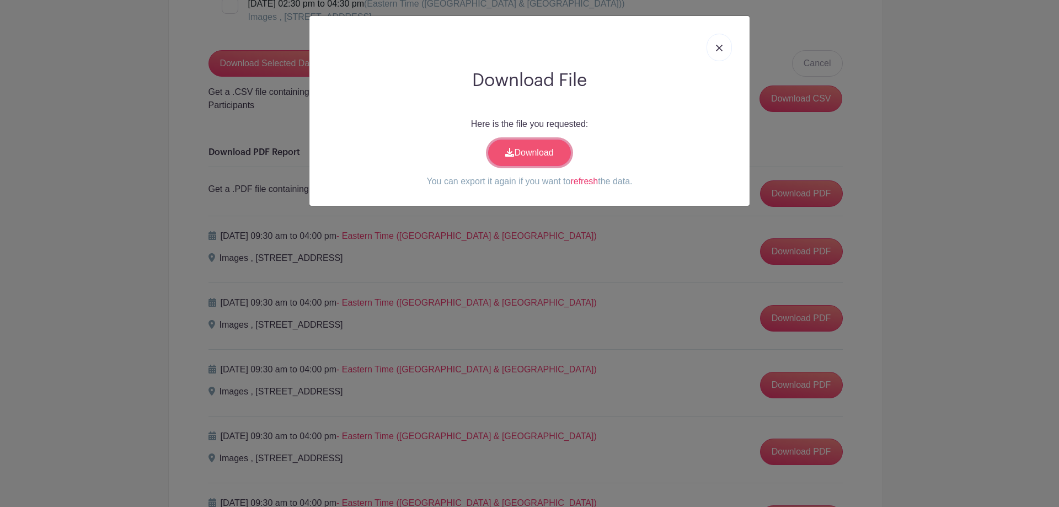
click at [536, 148] on link "Download" at bounding box center [529, 153] width 83 height 26
